Goal: Check status: Check status

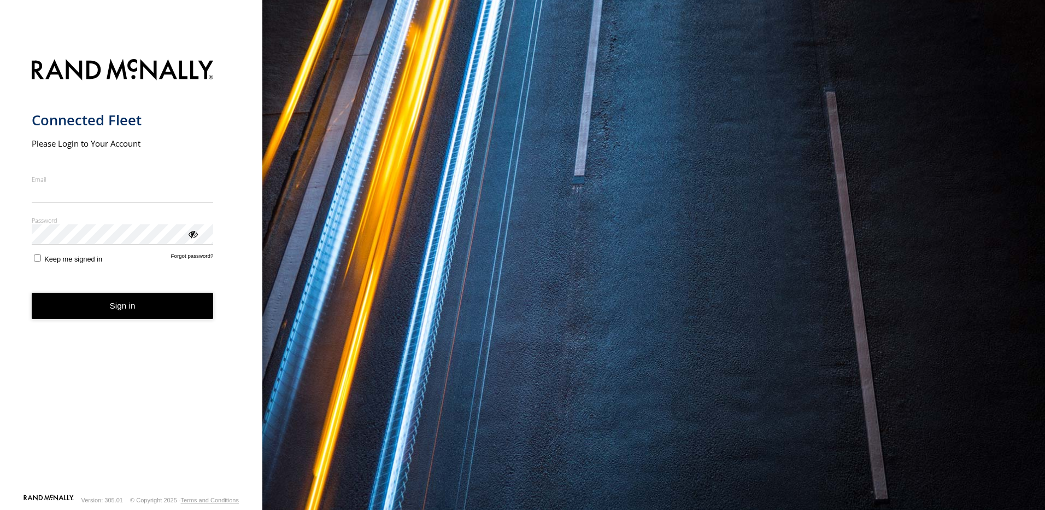
type input "**********"
click at [133, 315] on button "Sign in" at bounding box center [123, 306] width 182 height 27
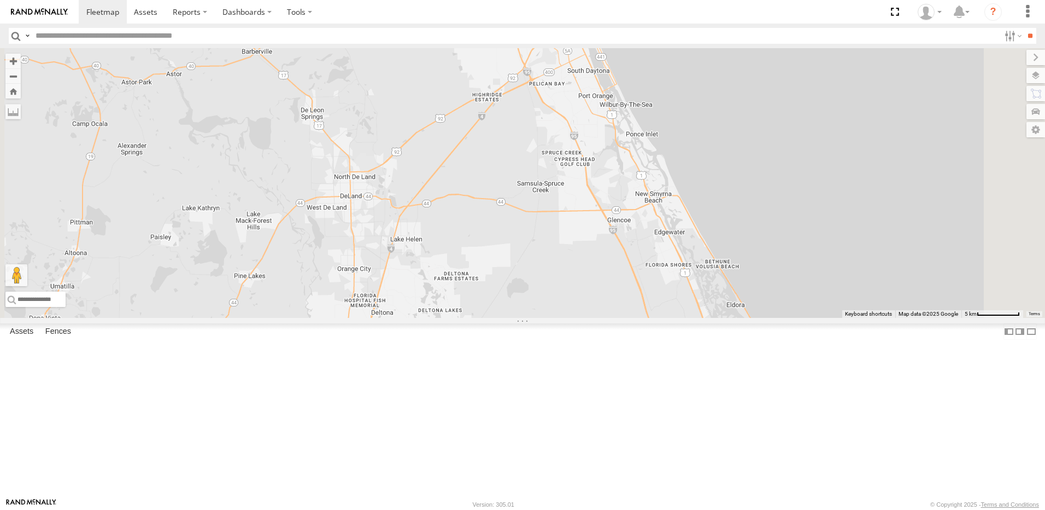
drag, startPoint x: 598, startPoint y: 308, endPoint x: 621, endPoint y: 391, distance: 86.1
click at [621, 318] on div "TRUCK 58" at bounding box center [522, 183] width 1045 height 270
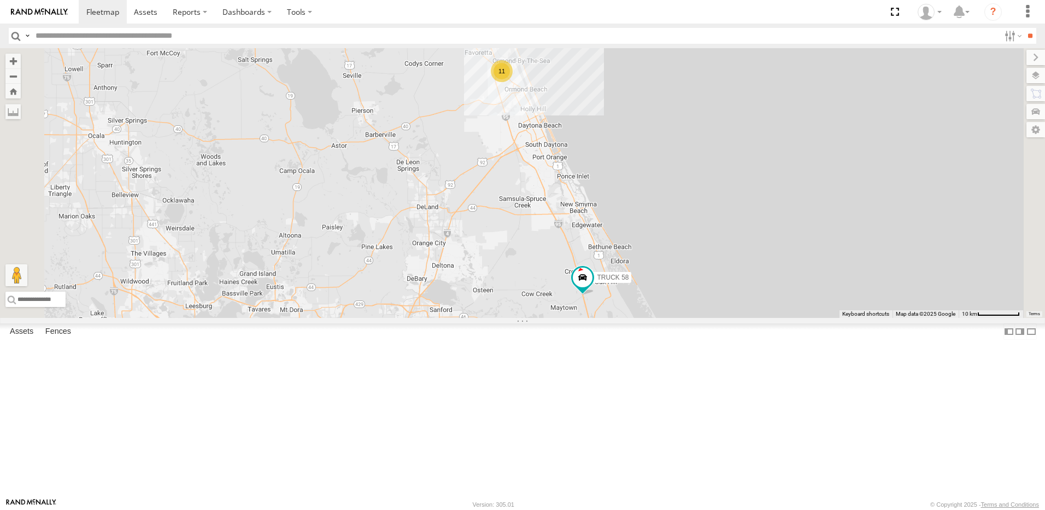
click at [0, 0] on link at bounding box center [0, 0] width 0 height 0
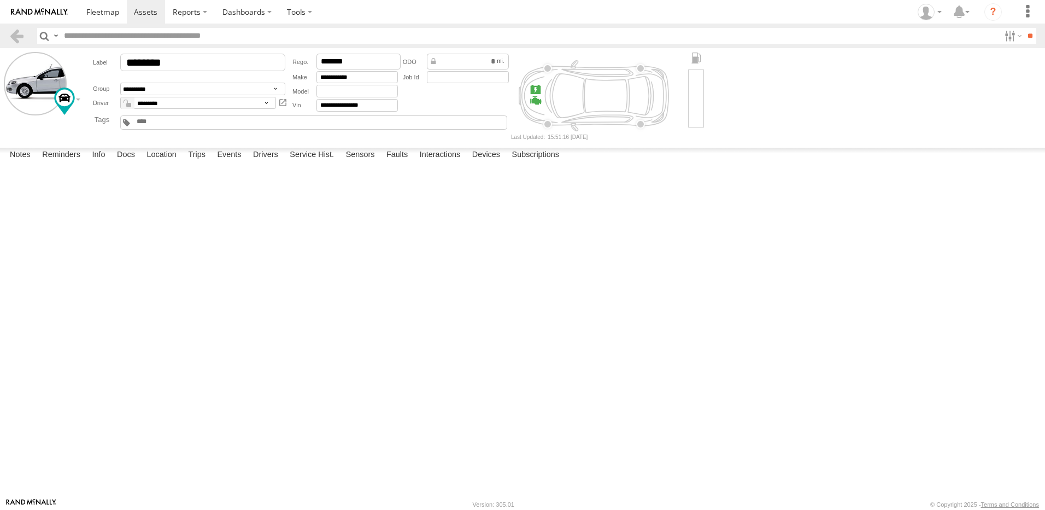
drag, startPoint x: 1014, startPoint y: 154, endPoint x: 580, endPoint y: 32, distance: 450.8
click at [0, 0] on label at bounding box center [0, 0] width 0 height 0
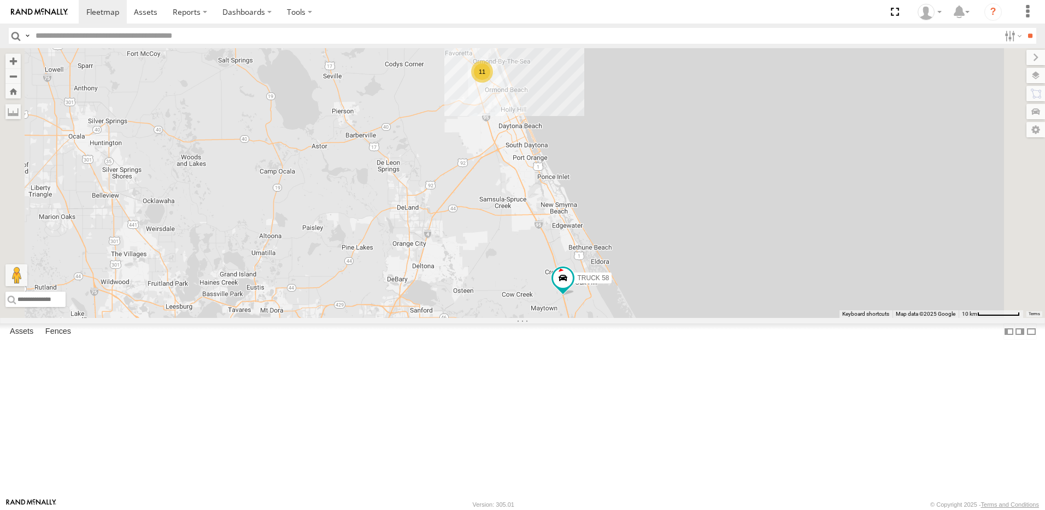
click at [0, 0] on link at bounding box center [0, 0] width 0 height 0
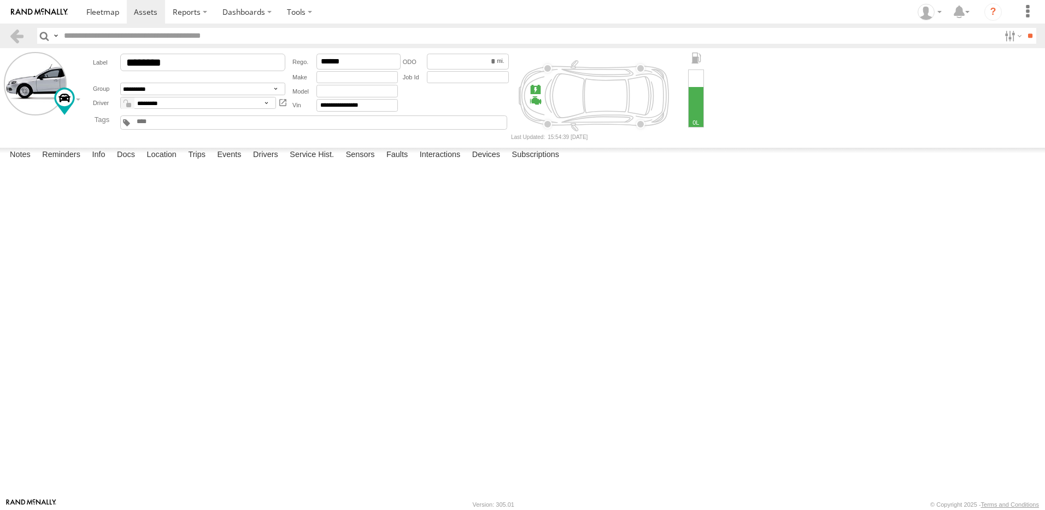
click at [0, 0] on label at bounding box center [0, 0] width 0 height 0
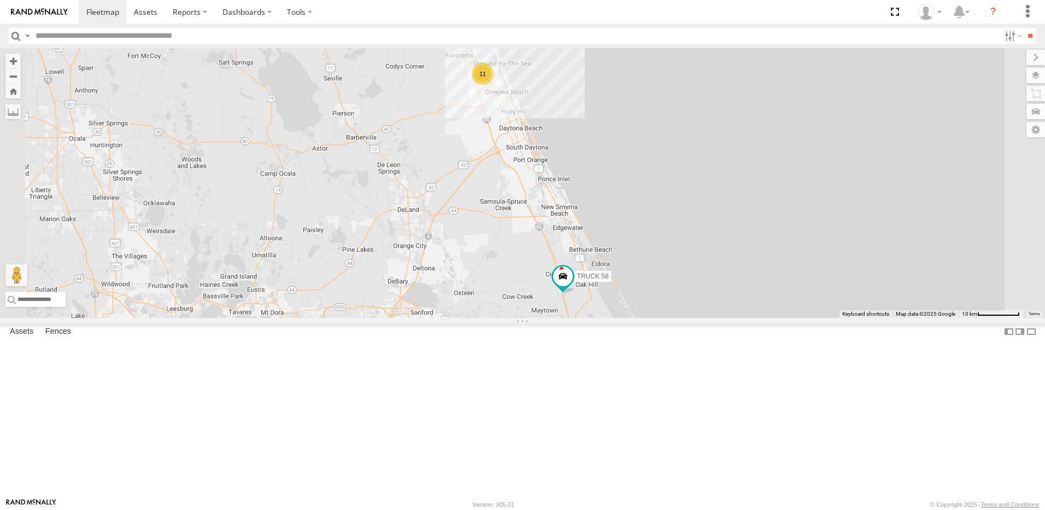
click at [0, 0] on link at bounding box center [0, 0] width 0 height 0
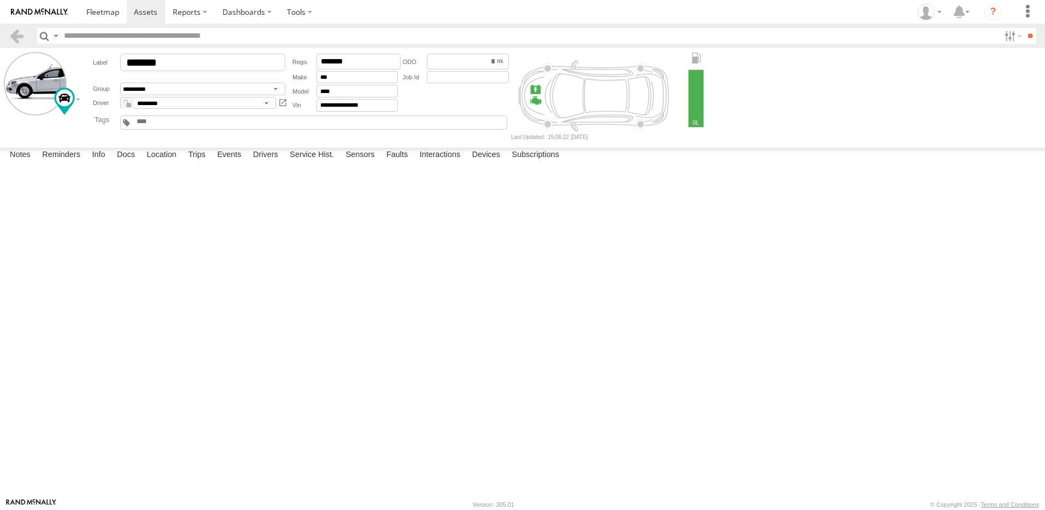
drag, startPoint x: 1010, startPoint y: 153, endPoint x: 577, endPoint y: 32, distance: 449.7
click at [0, 0] on label at bounding box center [0, 0] width 0 height 0
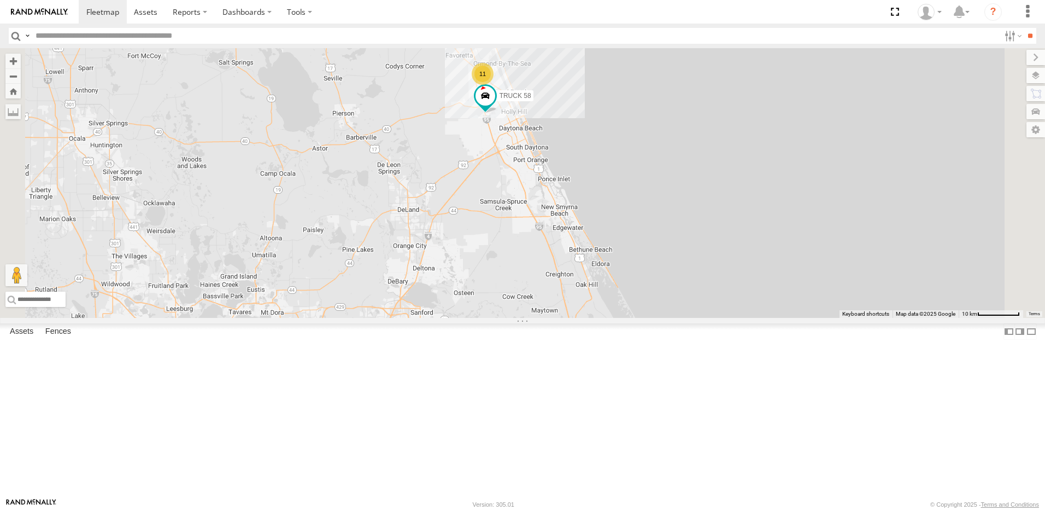
drag, startPoint x: 452, startPoint y: 5, endPoint x: 810, endPoint y: 115, distance: 374.6
click at [810, 115] on div "TRUCK 58 11" at bounding box center [522, 183] width 1045 height 270
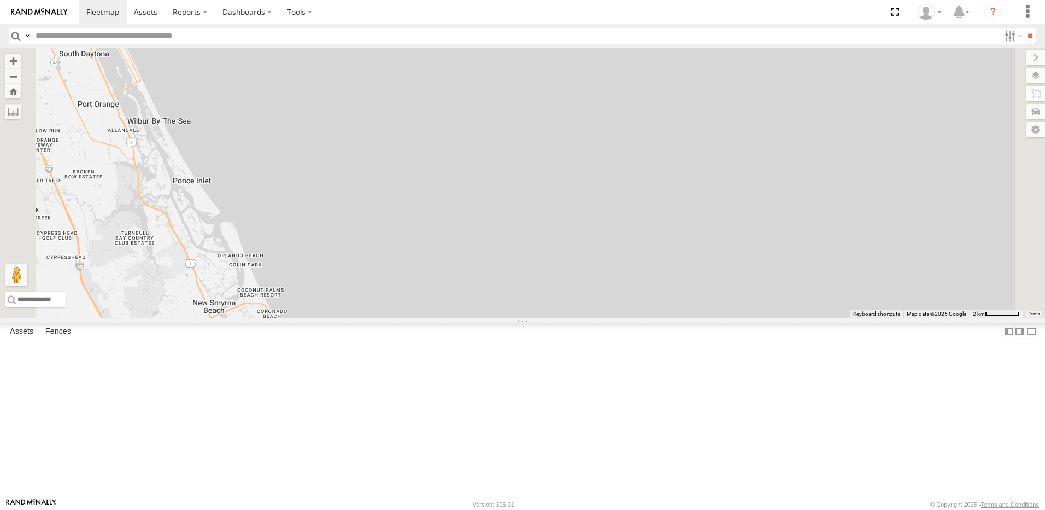
drag, startPoint x: 832, startPoint y: 290, endPoint x: 939, endPoint y: 208, distance: 134.9
click at [939, 208] on div "TRUCK 58" at bounding box center [522, 183] width 1045 height 270
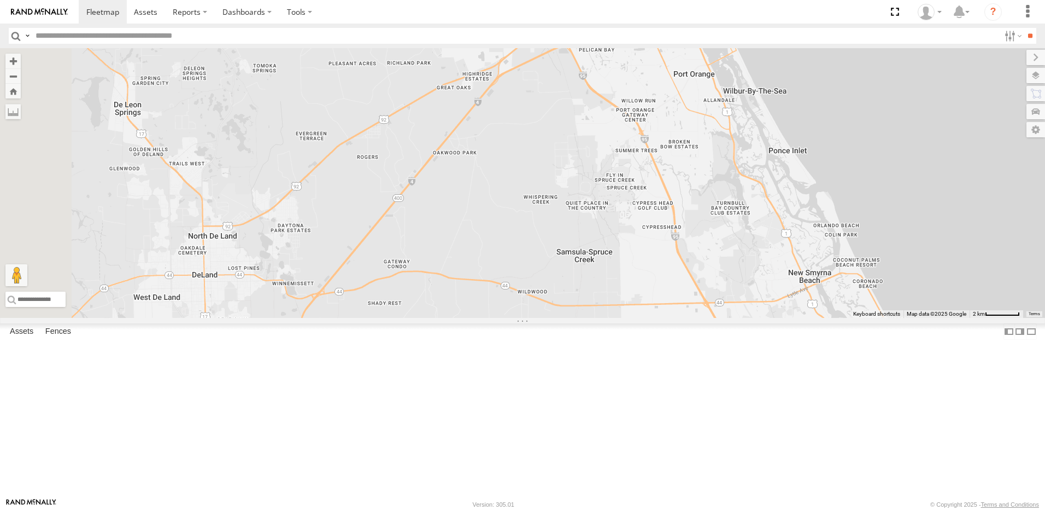
drag, startPoint x: 460, startPoint y: 270, endPoint x: 1036, endPoint y: 213, distance: 578.5
click at [1045, 236] on div "TRUCK 58" at bounding box center [522, 183] width 1045 height 270
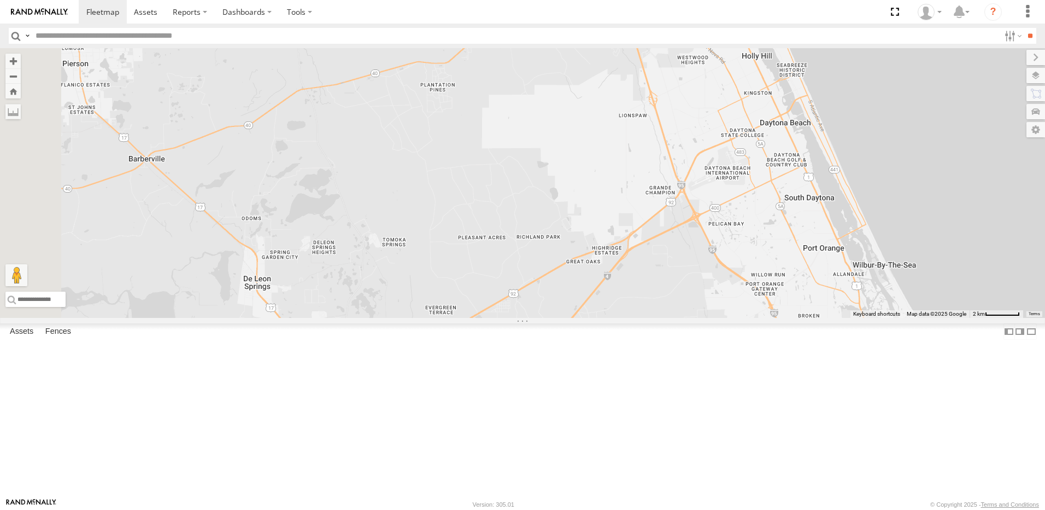
drag, startPoint x: 795, startPoint y: 104, endPoint x: 965, endPoint y: 291, distance: 253.1
click at [965, 291] on div "TRUCK 58" at bounding box center [522, 183] width 1045 height 270
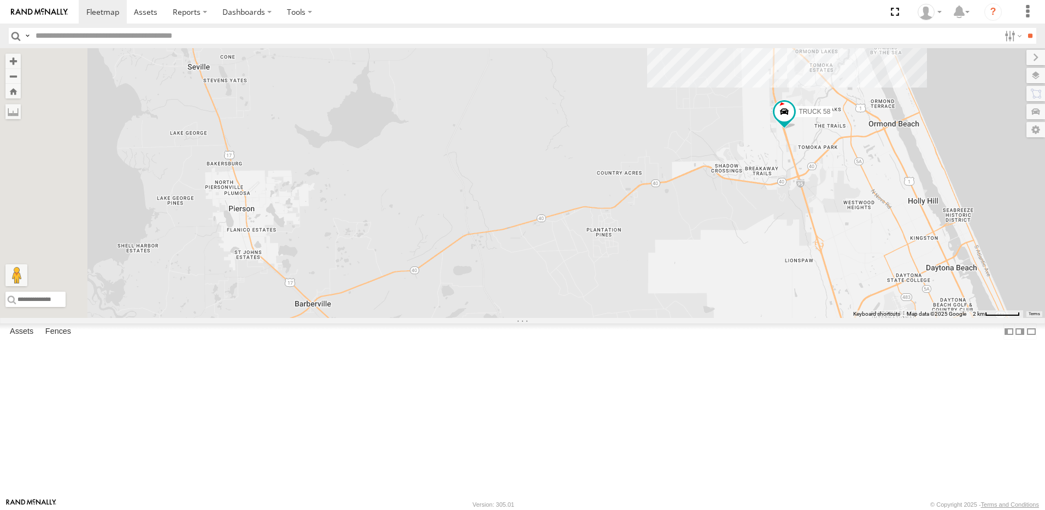
drag, startPoint x: 704, startPoint y: 150, endPoint x: 827, endPoint y: 285, distance: 182.3
click at [827, 285] on div "TRUCK 58" at bounding box center [522, 183] width 1045 height 270
